Goal: Information Seeking & Learning: Learn about a topic

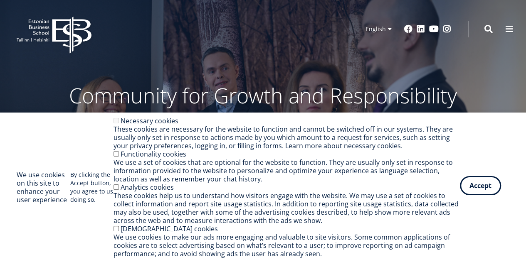
click at [477, 188] on button "Accept" at bounding box center [479, 185] width 41 height 19
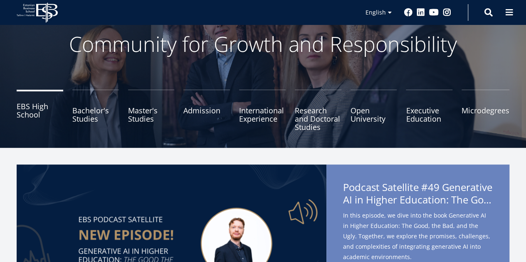
scroll to position [47, 0]
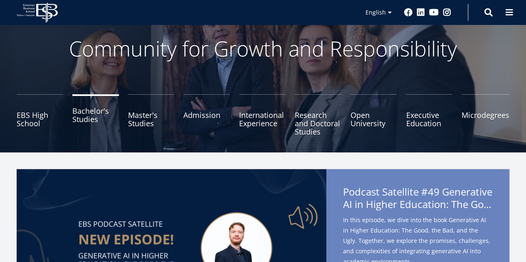
click at [84, 120] on link "Bachelor's Studies" at bounding box center [95, 115] width 47 height 42
click at [140, 123] on link "Master's Studies" at bounding box center [151, 115] width 47 height 42
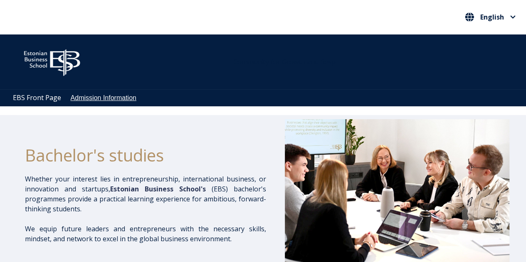
scroll to position [0, 0]
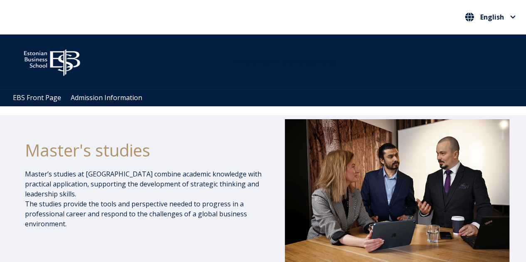
click at [51, 103] on ul "EBS Front Page Admission Information" at bounding box center [266, 97] width 517 height 17
click at [47, 97] on link "EBS Front Page" at bounding box center [37, 97] width 48 height 7
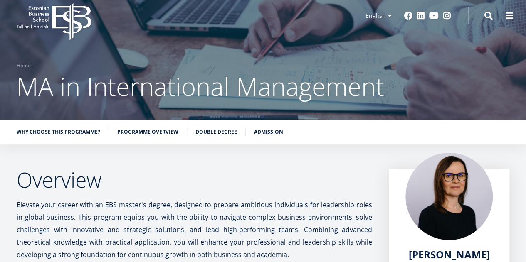
scroll to position [14, 0]
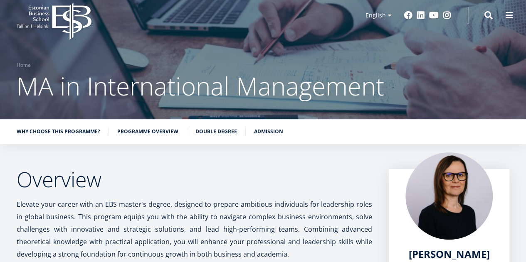
click at [147, 138] on ul "Why choose this programme? Programme overview Double Degree Admission" at bounding box center [258, 134] width 501 height 12
click at [142, 131] on link "Programme overview" at bounding box center [147, 131] width 61 height 8
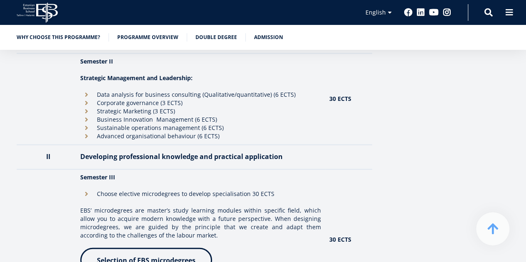
scroll to position [931, 0]
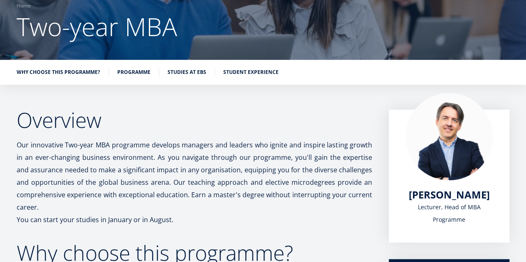
scroll to position [72, 0]
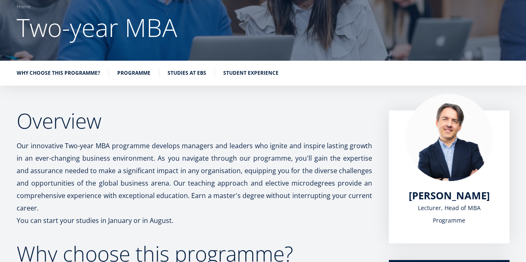
click at [147, 77] on ul "Why choose this programme? Programme Studies at EBS Student experience" at bounding box center [258, 75] width 501 height 12
click at [142, 76] on link "Programme" at bounding box center [133, 72] width 33 height 8
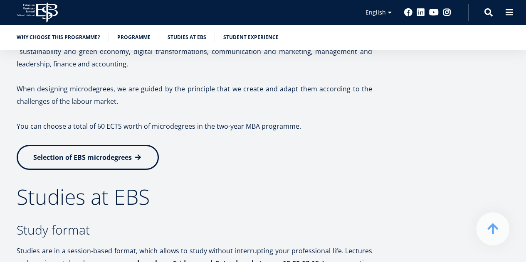
scroll to position [1367, 0]
click at [105, 155] on link "Selection of EBS microdegrees" at bounding box center [88, 156] width 142 height 25
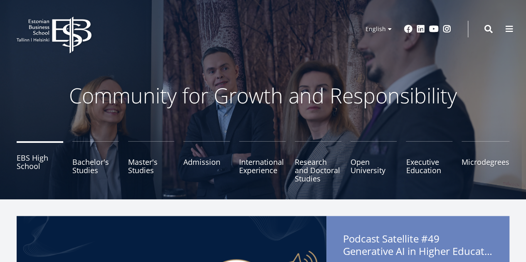
click at [34, 159] on link "EBS High School" at bounding box center [40, 162] width 47 height 42
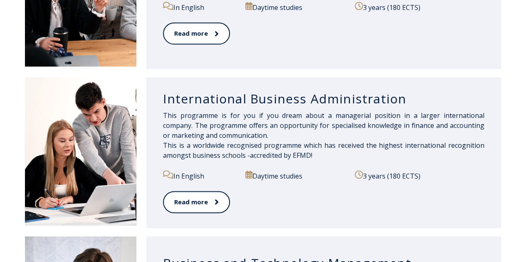
scroll to position [539, 0]
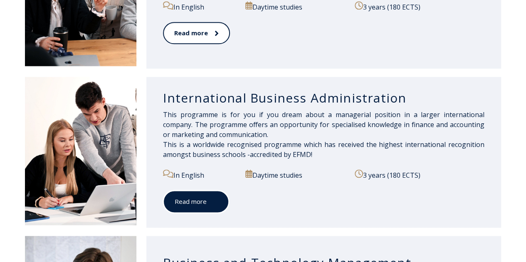
click at [216, 192] on link "Read more" at bounding box center [196, 201] width 66 height 23
